Goal: Complete application form

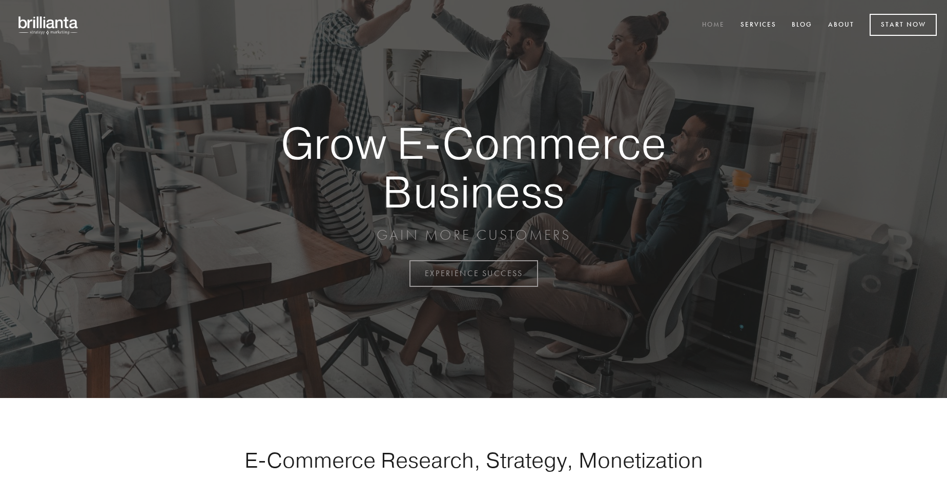
scroll to position [2687, 0]
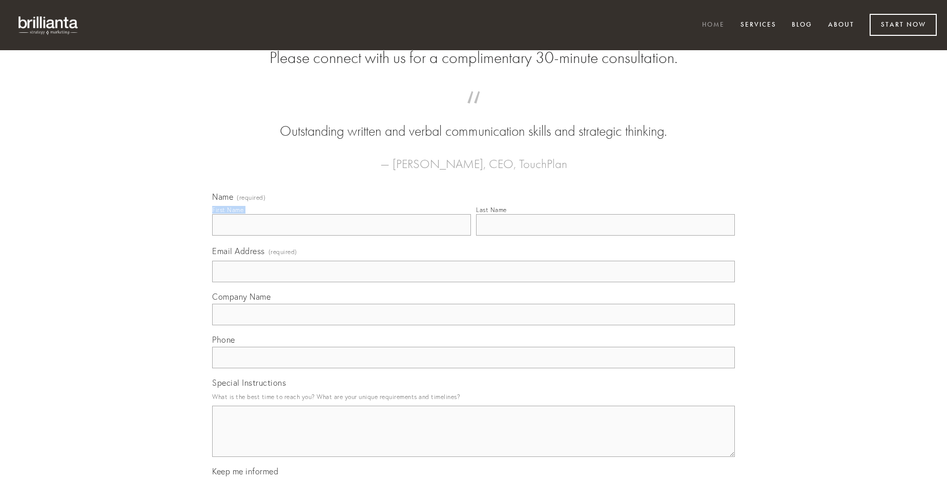
type input "[PERSON_NAME]"
click at [605, 236] on input "Last Name" at bounding box center [605, 225] width 259 height 22
type input "[PERSON_NAME]"
click at [474, 282] on input "Email Address (required)" at bounding box center [473, 272] width 523 height 22
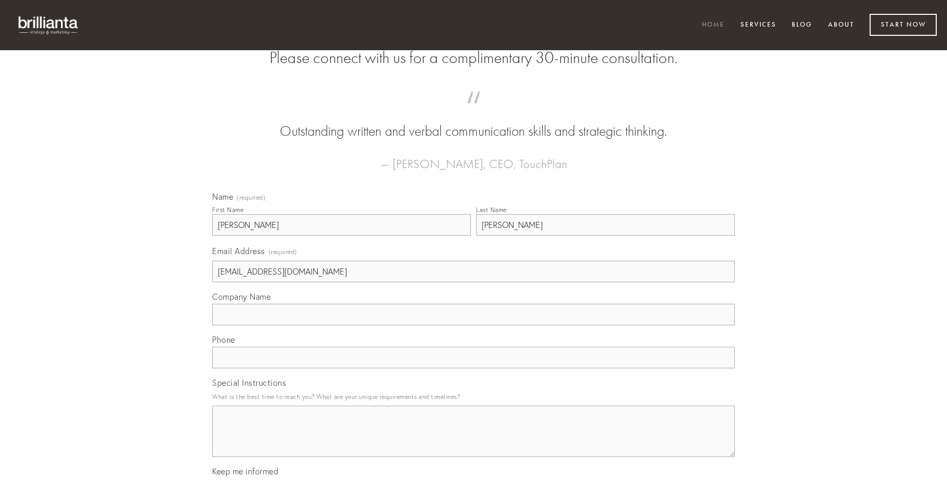
type input "[EMAIL_ADDRESS][DOMAIN_NAME]"
click at [474, 326] on input "Company Name" at bounding box center [473, 315] width 523 height 22
type input "acervus"
click at [474, 369] on input "text" at bounding box center [473, 358] width 523 height 22
click at [474, 441] on textarea "Special Instructions" at bounding box center [473, 431] width 523 height 51
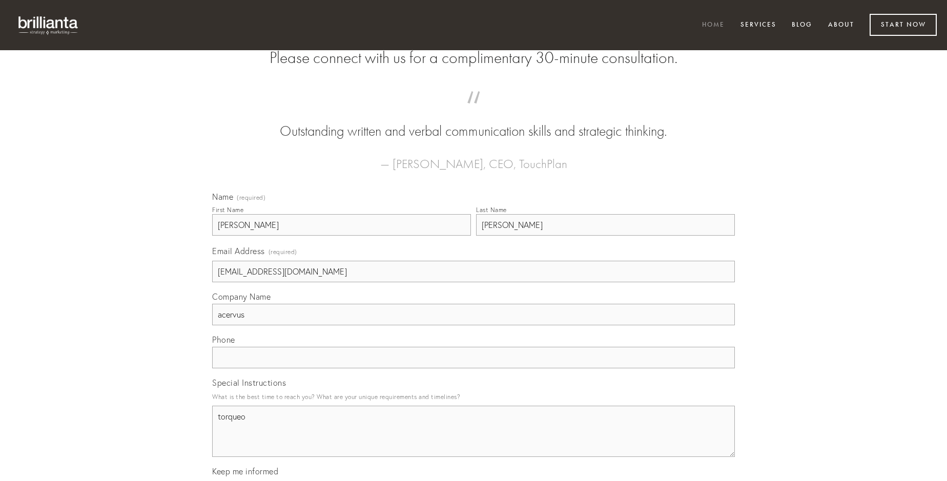
type textarea "torqueo"
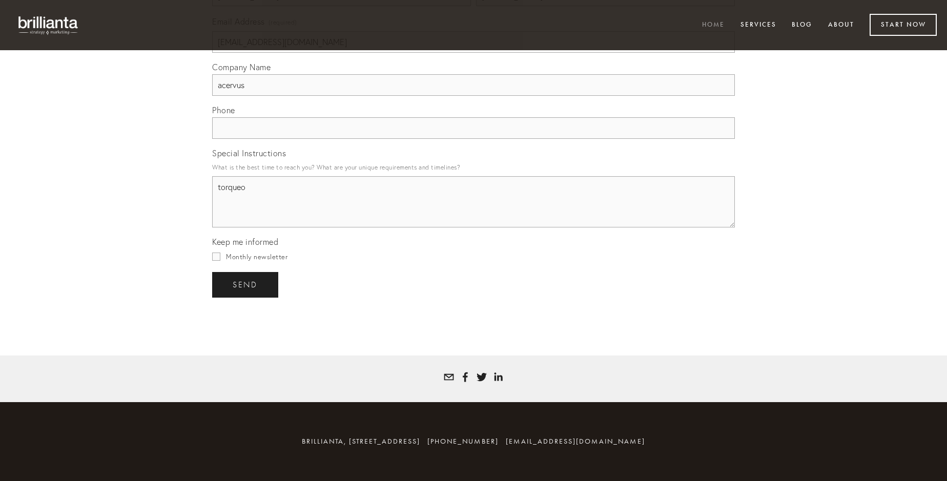
click at [246, 285] on span "send" at bounding box center [245, 284] width 25 height 9
